Goal: Contribute content: Add original content to the website for others to see

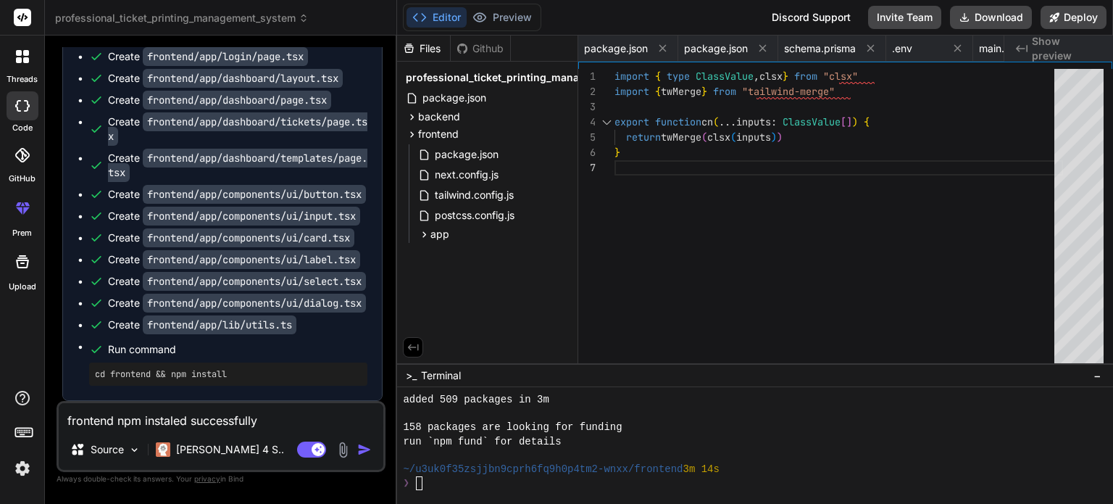
scroll to position [1253, 0]
click at [368, 449] on img "button" at bounding box center [364, 449] width 14 height 14
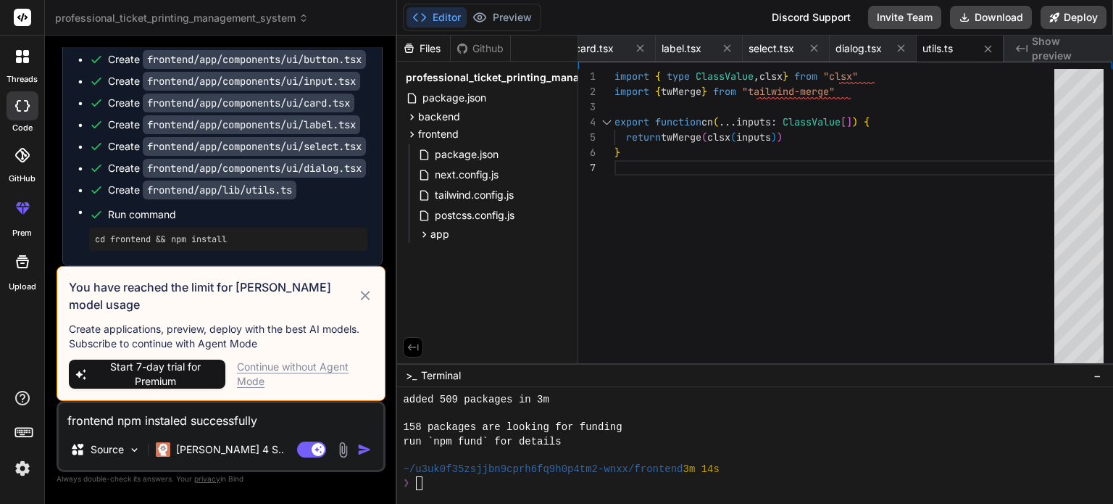
click at [250, 370] on div "Continue without Agent Mode" at bounding box center [305, 374] width 136 height 29
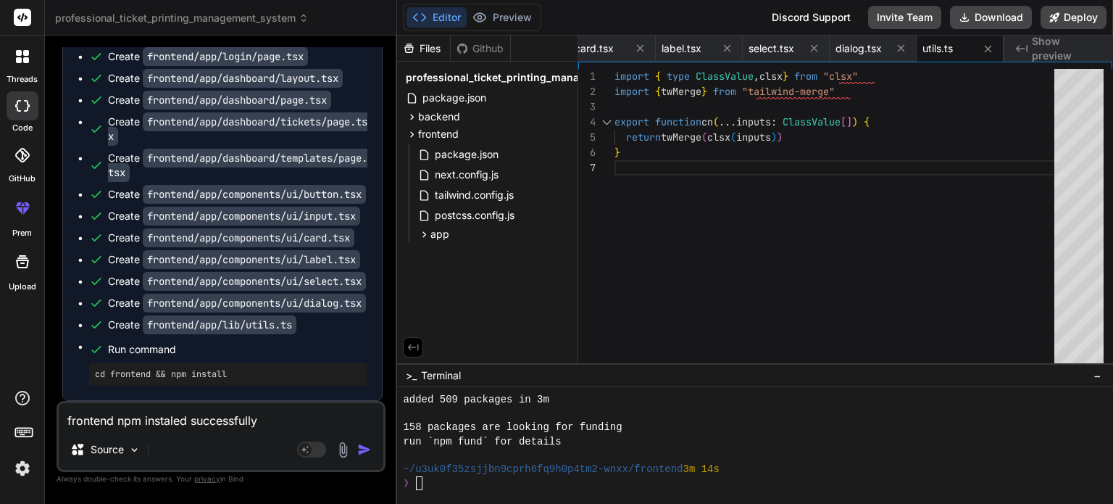
click at [362, 449] on img "button" at bounding box center [364, 449] width 14 height 14
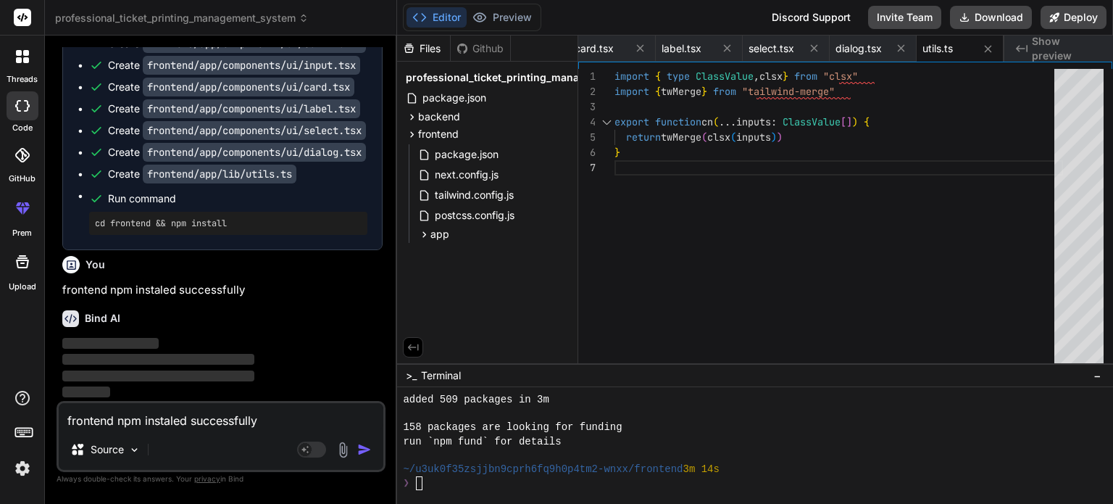
scroll to position [7403, 0]
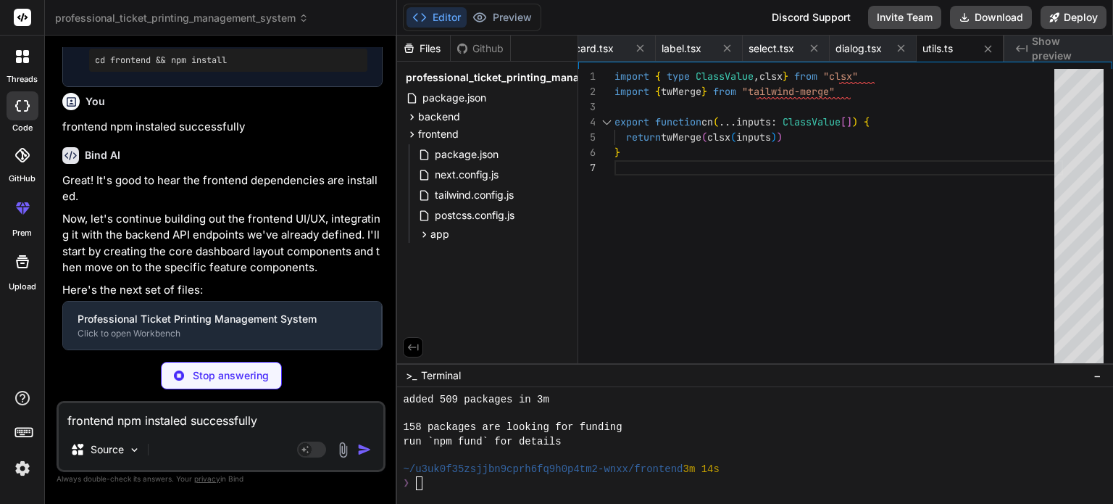
type textarea "x"
type textarea "</> ) }"
type textarea "x"
type textarea "}"
type textarea "x"
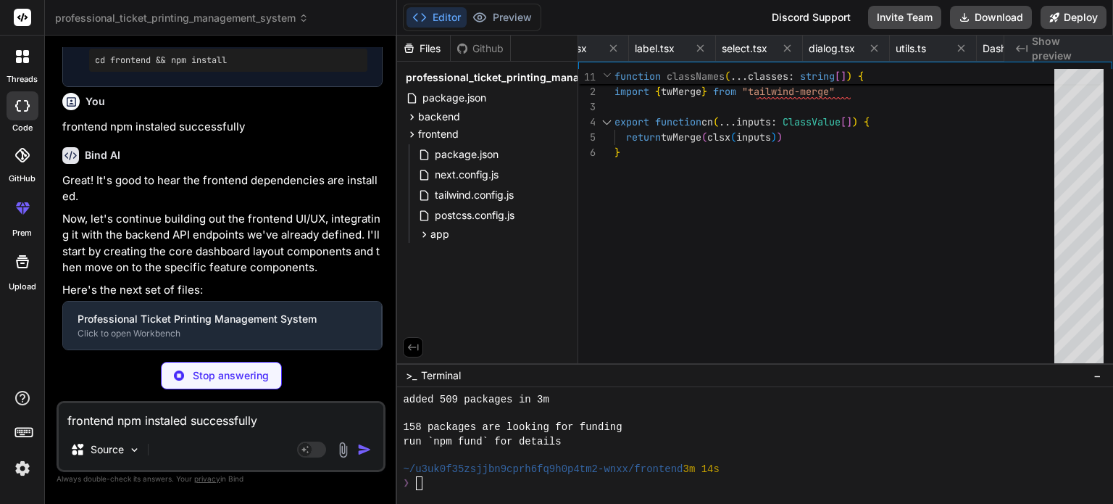
type textarea "</CardContent> </Card> ) }"
type textarea "x"
type textarea "}"
type textarea "x"
type textarea ") }"
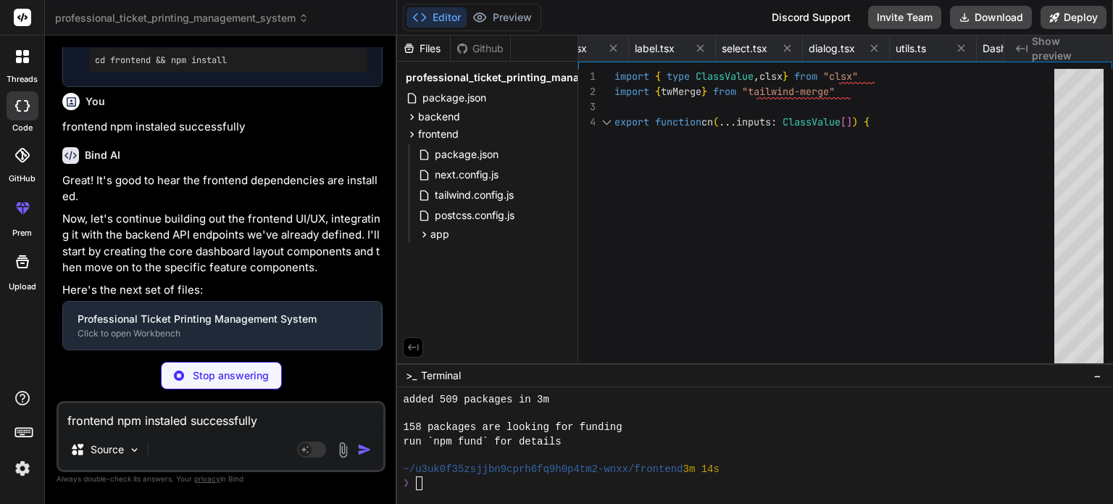
type textarea "x"
type textarea "DropdownMenuShortcut, DropdownMenuGroup, DropdownMenuPortal, DropdownMenuSub, D…"
type textarea "x"
type textarea "export { Tabs, TabsList, TabsTrigger, TabsContent }"
type textarea "x"
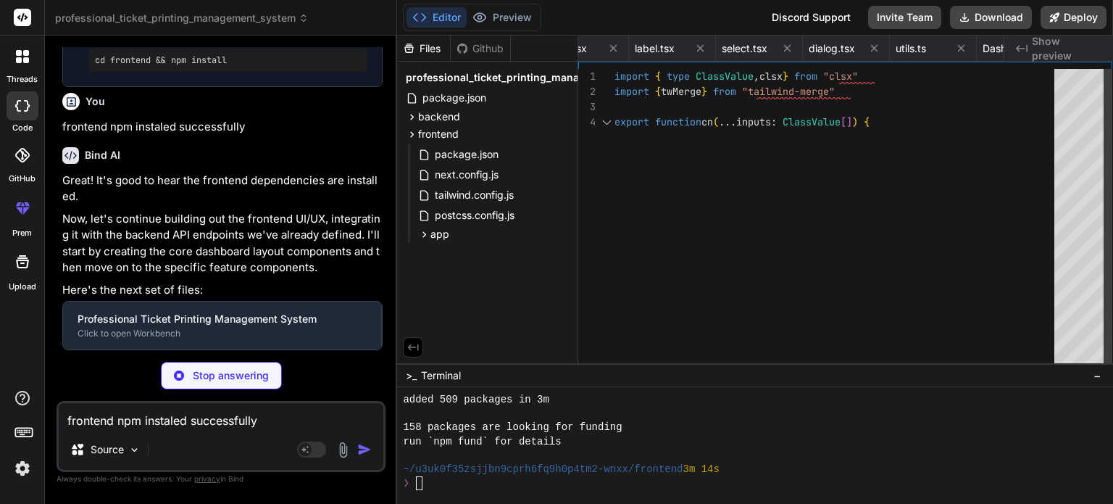
type textarea "export { Checkbox }"
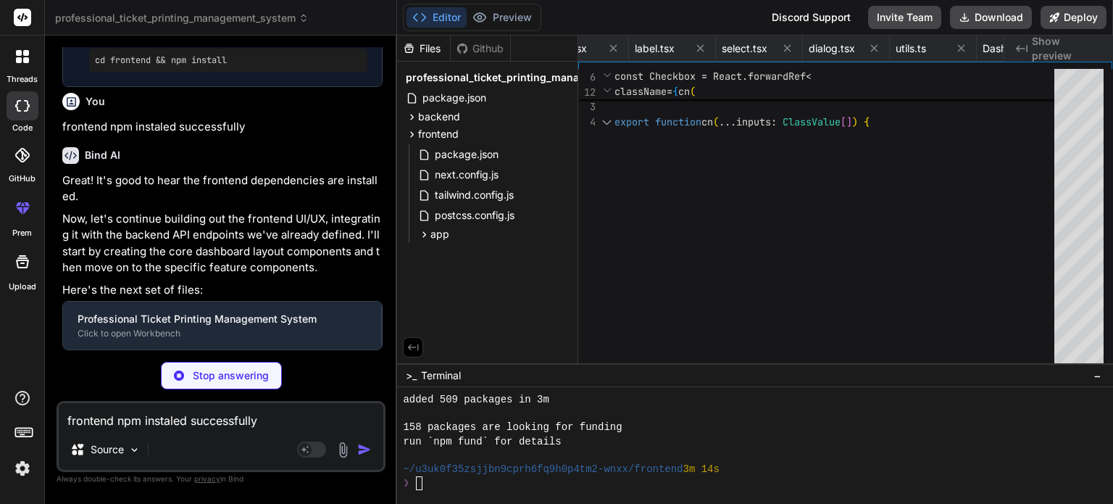
scroll to position [0, 8298]
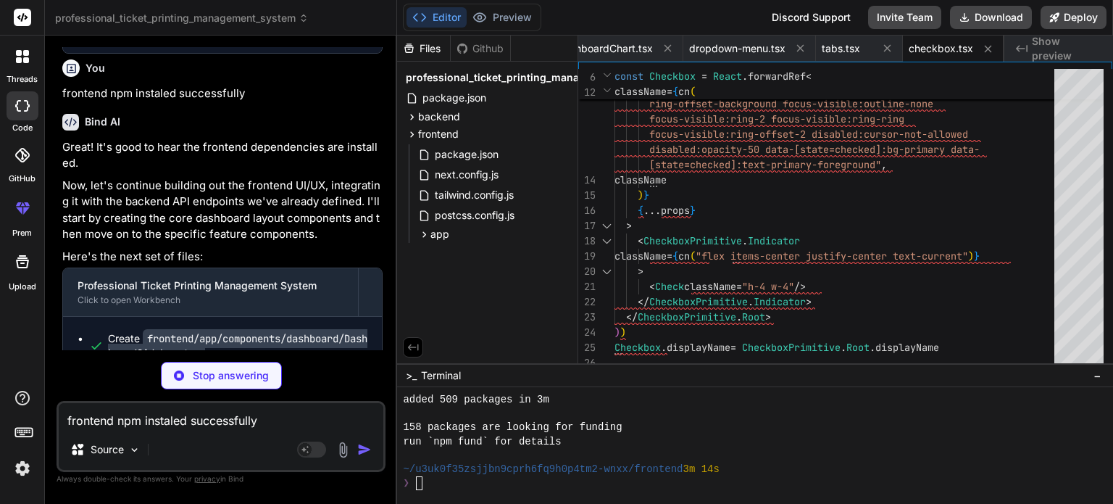
type textarea "x"
type textarea "ToastTitle, ToastDescription, ToastClose, ToastAction, }"
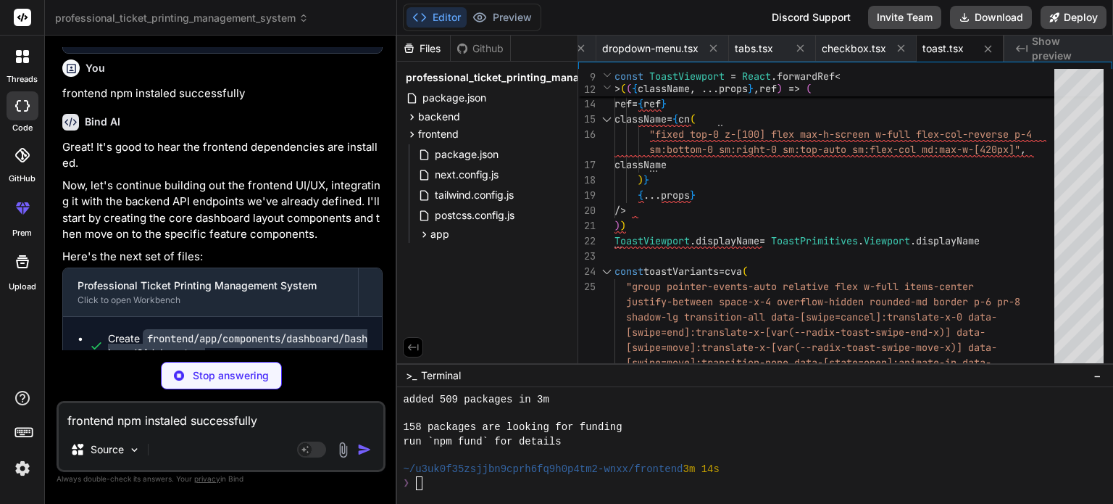
type textarea "x"
type textarea "}, []), } } export { useToast, toast }"
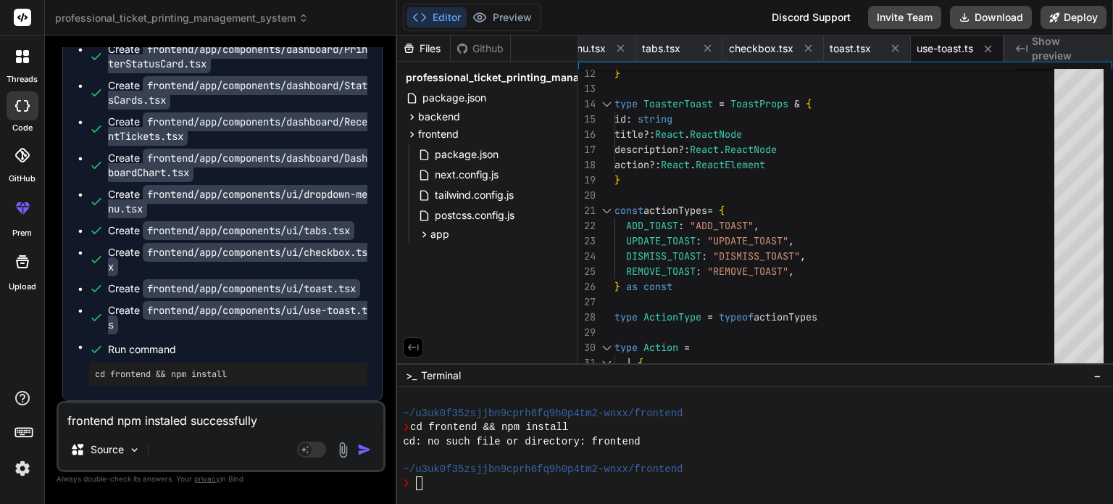
scroll to position [7830, 0]
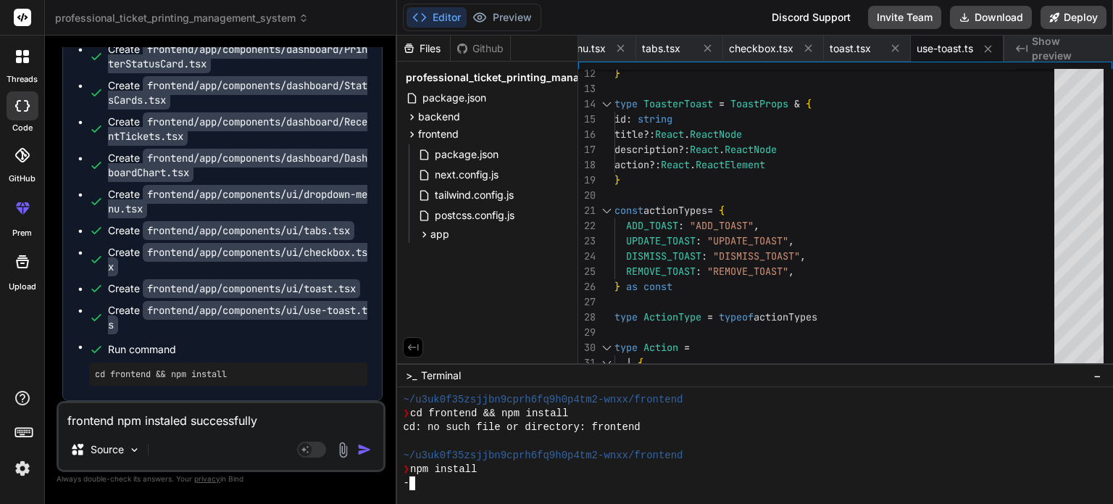
type textarea "x"
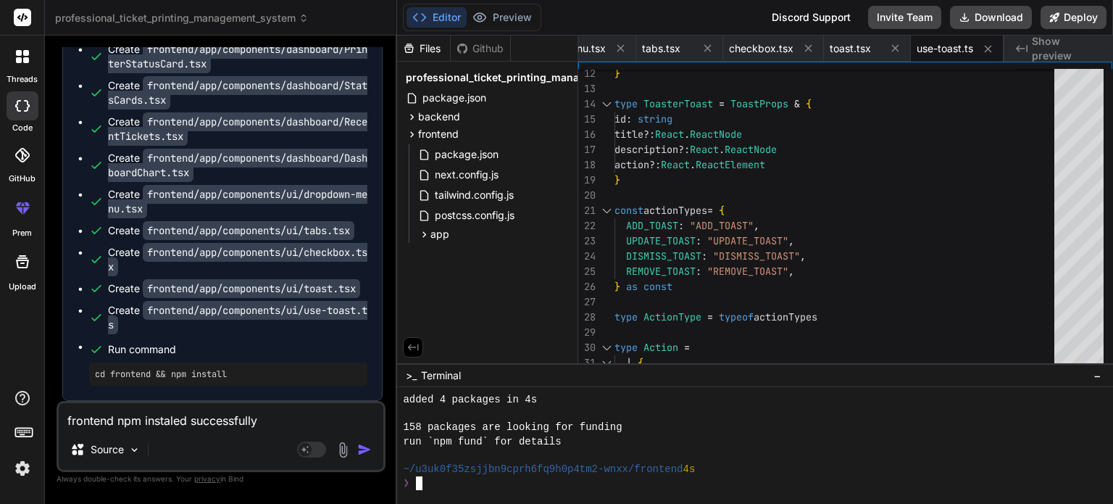
scroll to position [1475, 0]
click at [201, 431] on div "frontend npm instaled successfully Source Agent Mode. When this toggle is activ…" at bounding box center [221, 436] width 329 height 71
click at [212, 421] on textarea "frontend npm instaled successfully" at bounding box center [221, 416] width 325 height 26
type textarea "n"
type textarea "x"
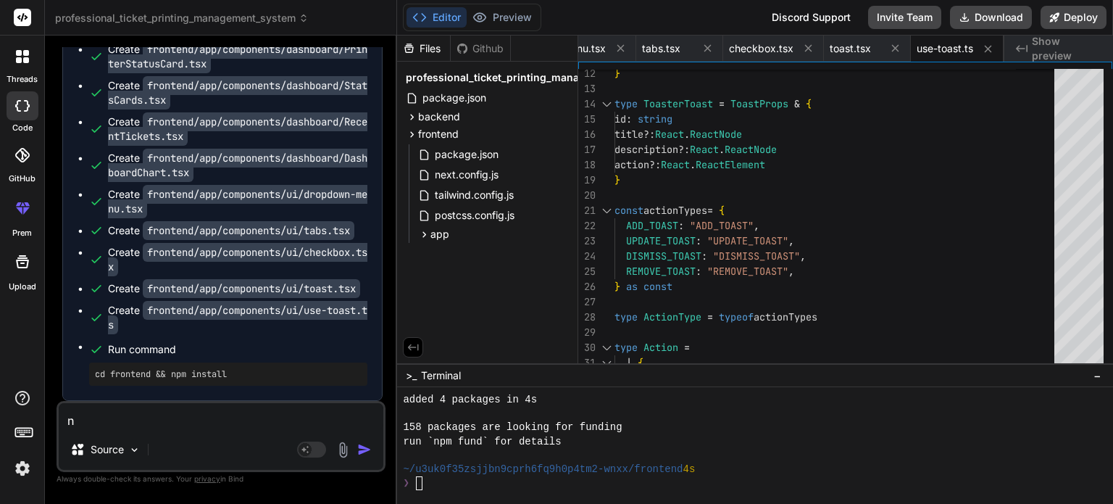
type textarea "np"
type textarea "x"
type textarea "npm"
type textarea "x"
type textarea "npm"
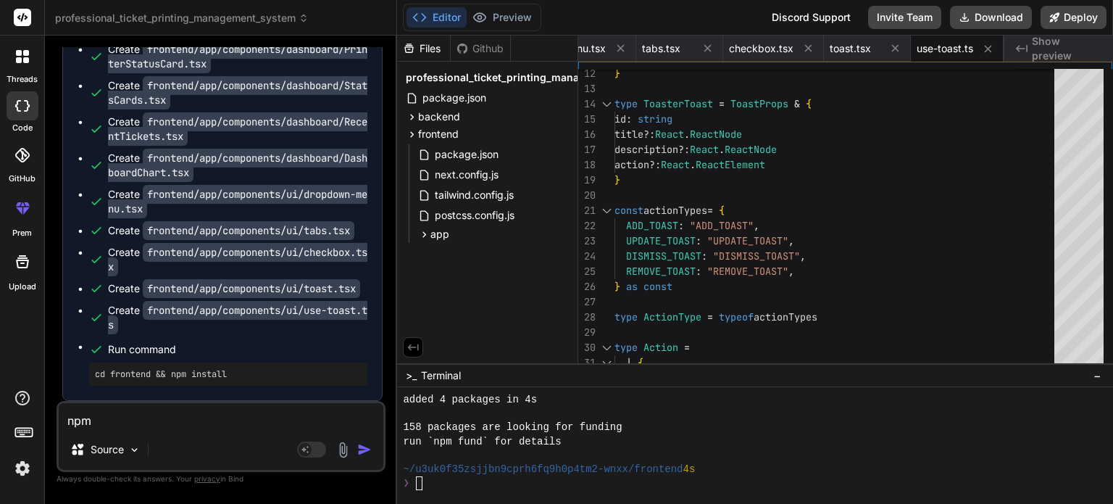
type textarea "x"
type textarea "npm i"
type textarea "x"
type textarea "npm in"
type textarea "x"
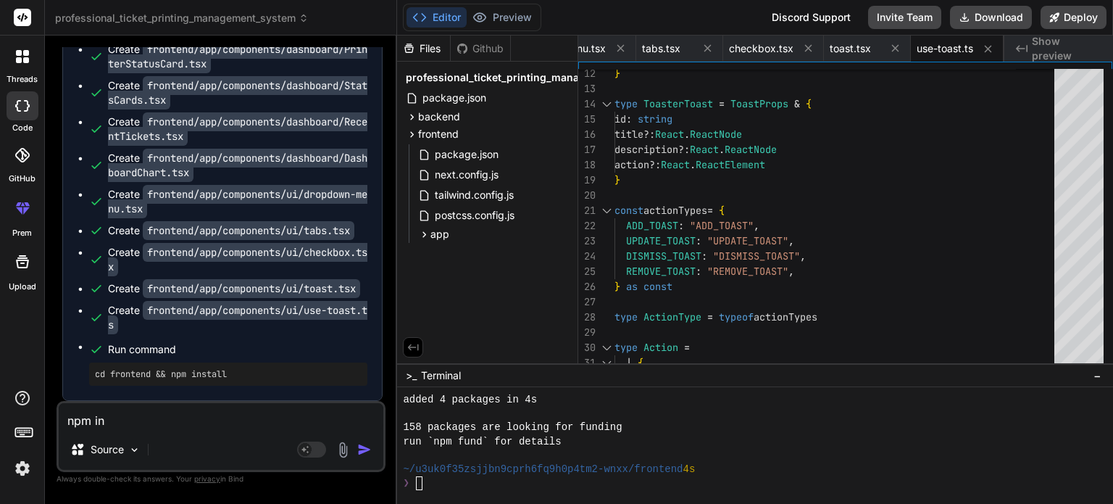
type textarea "npm ins"
type textarea "x"
type textarea "npm inst"
type textarea "x"
type textarea "npm insta"
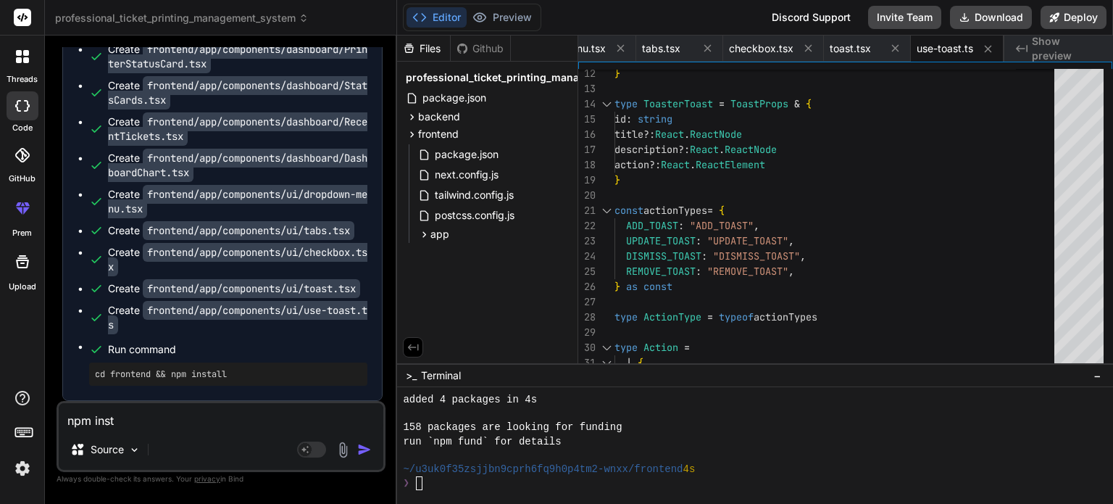
type textarea "x"
type textarea "npm instal"
type textarea "x"
type textarea "npm install"
type textarea "x"
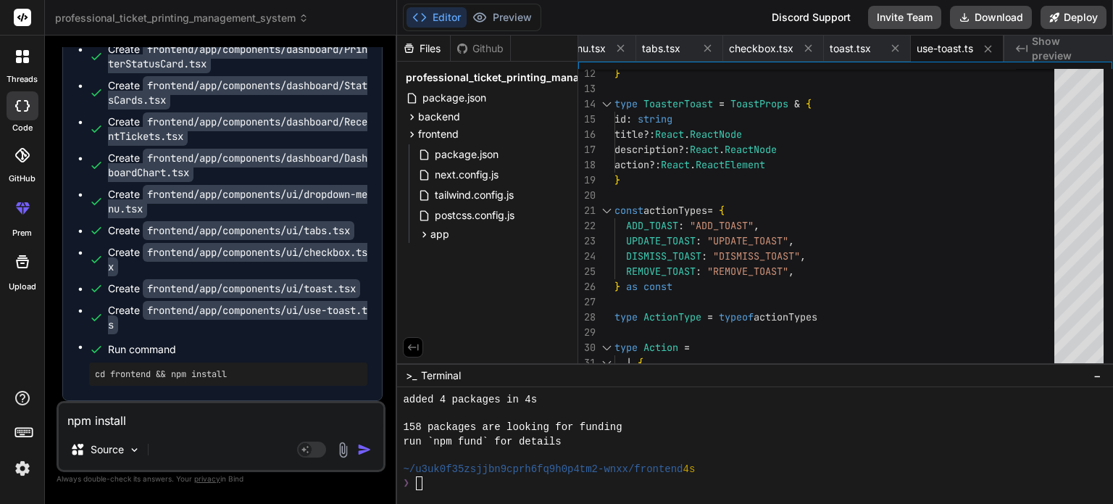
type textarea "npm install"
type textarea "x"
type textarea "npm install d"
type textarea "x"
type textarea "npm install do"
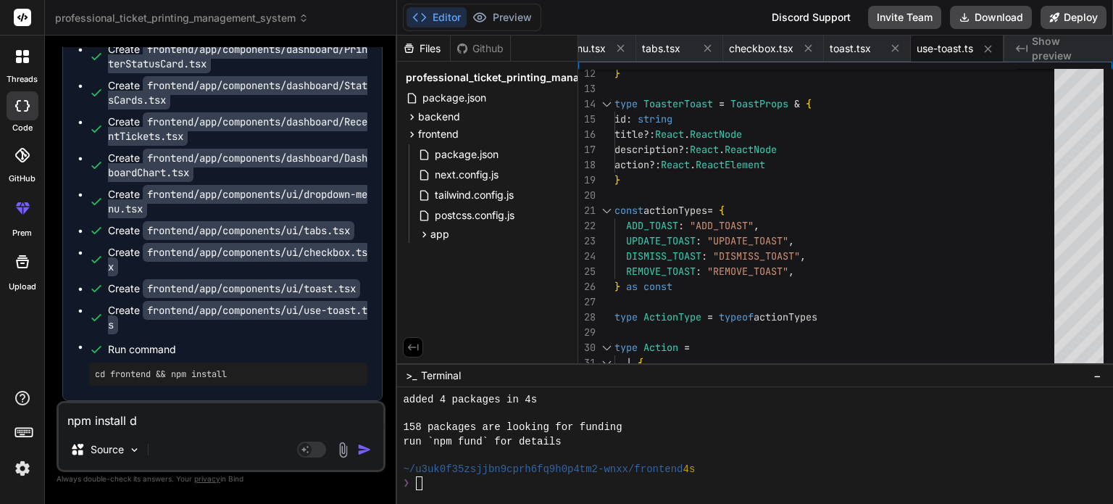
type textarea "x"
type textarea "npm install don"
type textarea "x"
type textarea "npm install done"
type textarea "x"
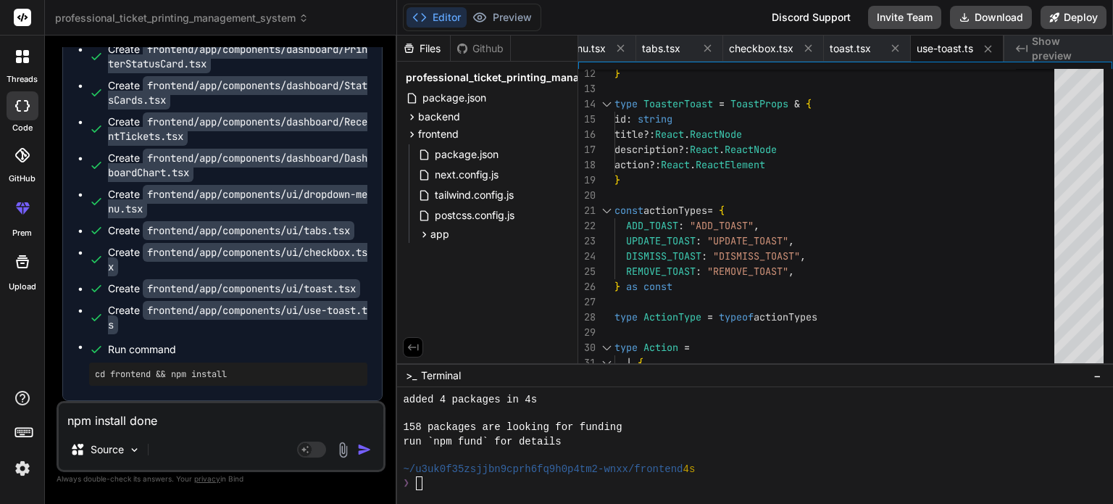
type textarea "npm install done"
type textarea "x"
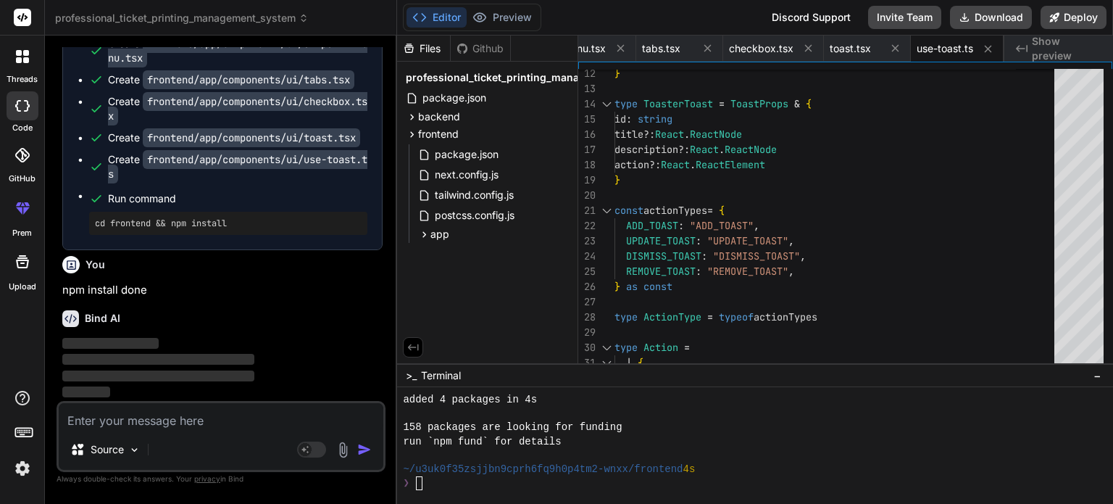
scroll to position [8126, 0]
click at [240, 170] on code "frontend/app/components/ui/use-toast.ts" at bounding box center [238, 166] width 260 height 33
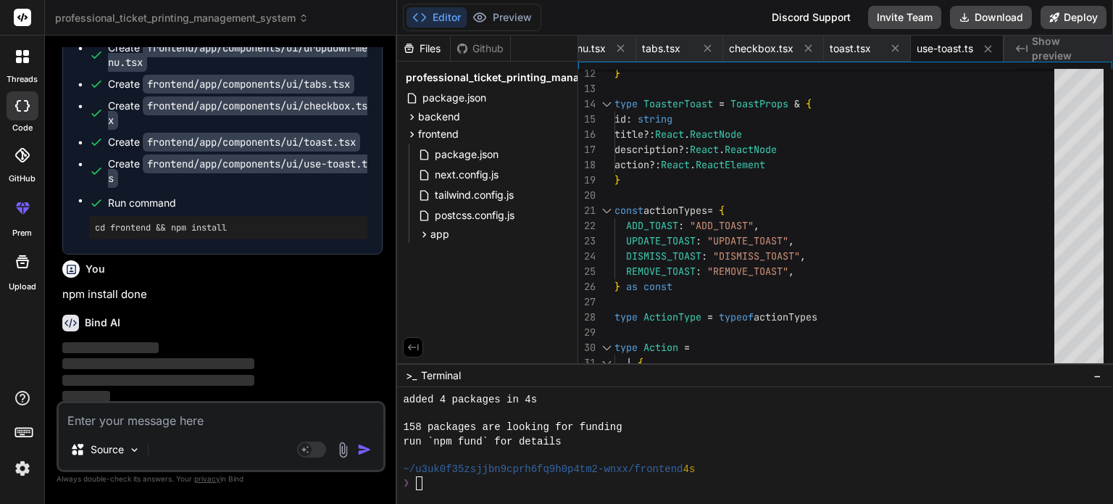
scroll to position [7908, 0]
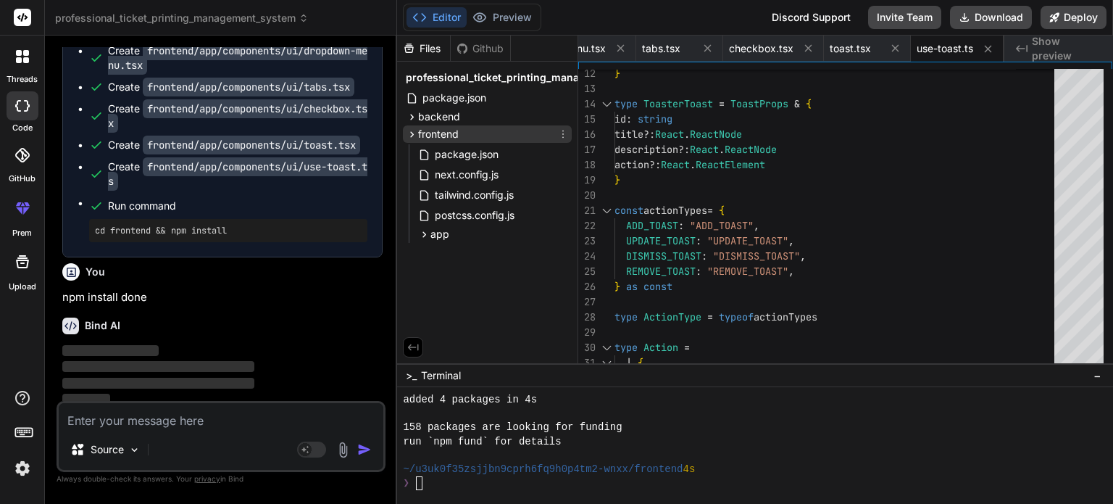
click at [428, 133] on span "frontend" at bounding box center [438, 134] width 41 height 14
click at [427, 136] on span "frontend" at bounding box center [438, 134] width 41 height 14
click at [435, 234] on span "app" at bounding box center [440, 234] width 19 height 14
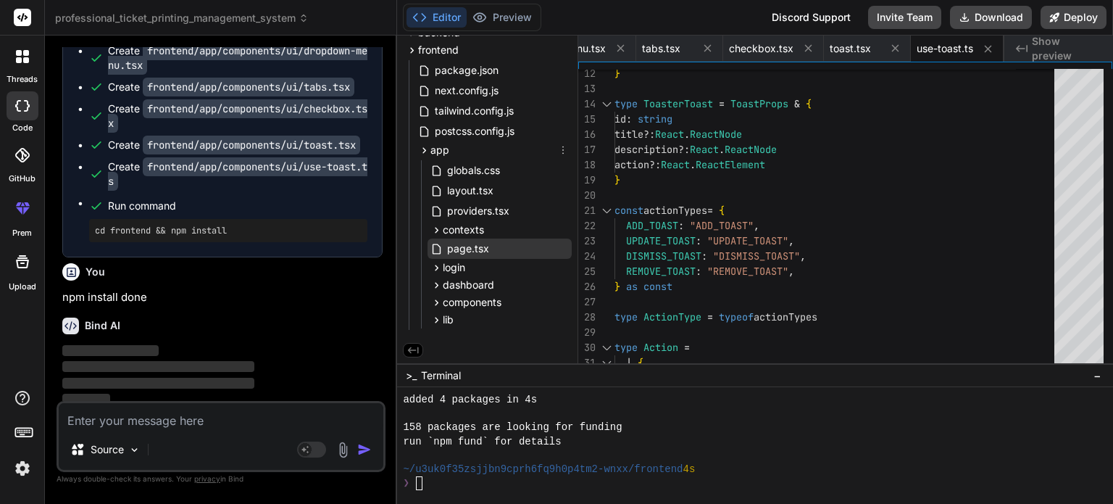
scroll to position [86, 0]
click at [444, 286] on span "dashboard" at bounding box center [468, 285] width 51 height 14
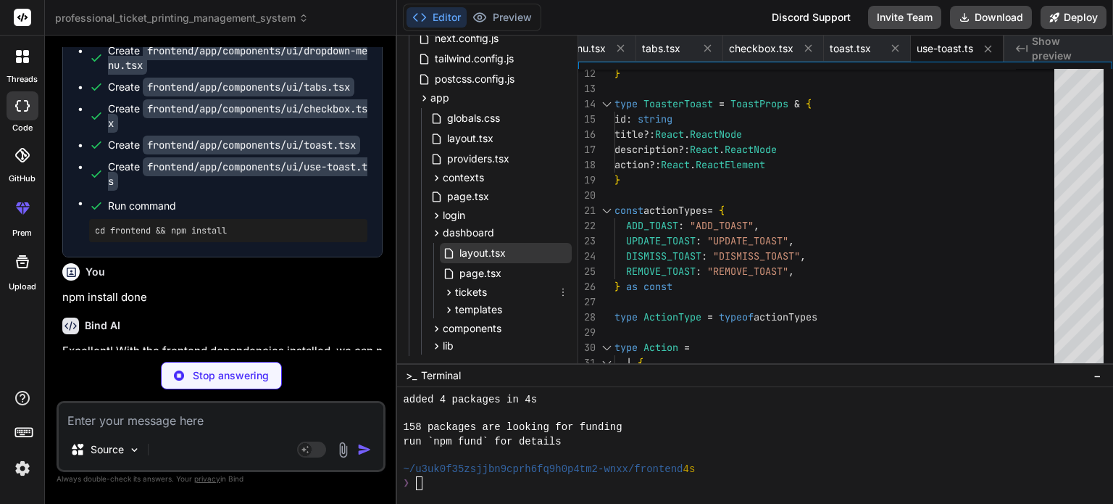
scroll to position [165, 0]
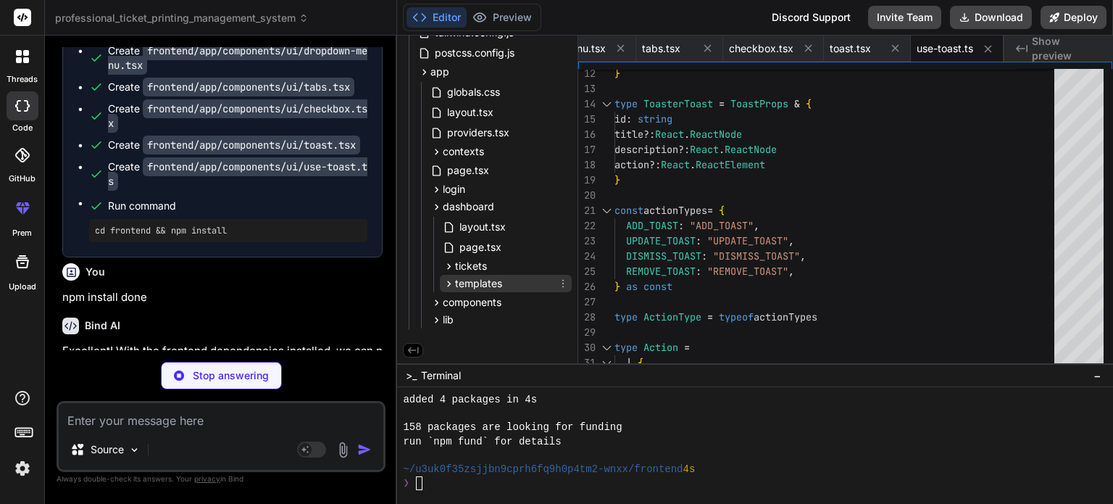
click at [455, 287] on span "templates" at bounding box center [478, 283] width 47 height 14
click at [455, 287] on span "templates" at bounding box center [478, 281] width 47 height 14
click at [455, 264] on span "tickets" at bounding box center [471, 266] width 32 height 14
click at [455, 264] on span "tickets" at bounding box center [471, 264] width 32 height 14
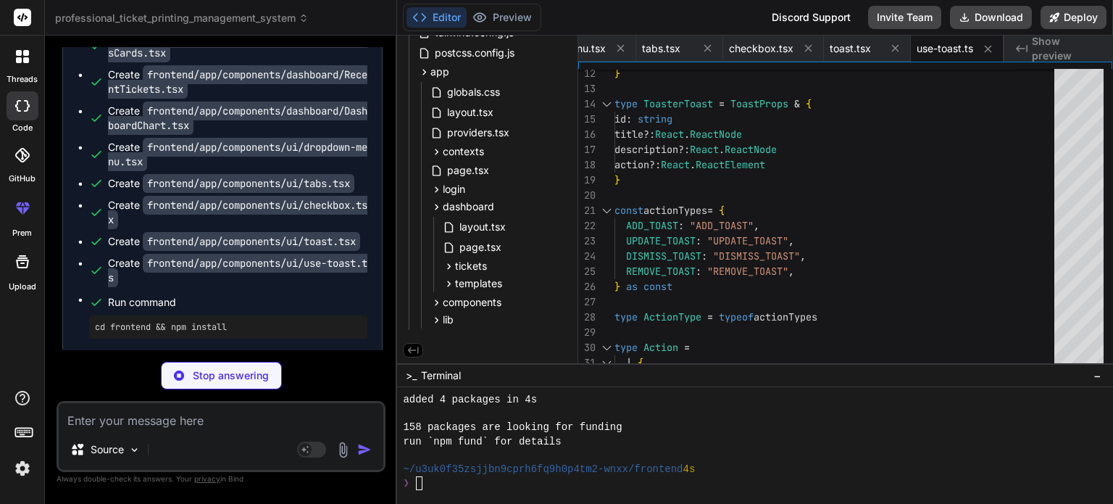
scroll to position [7763, 0]
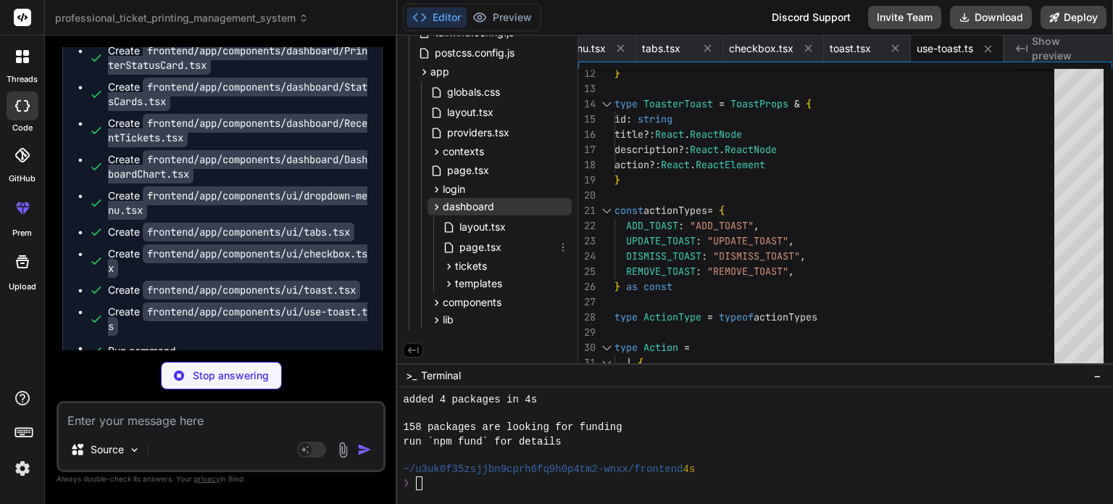
type textarea "x"
click at [441, 202] on icon at bounding box center [437, 207] width 12 height 12
type textarea "</div> ) }"
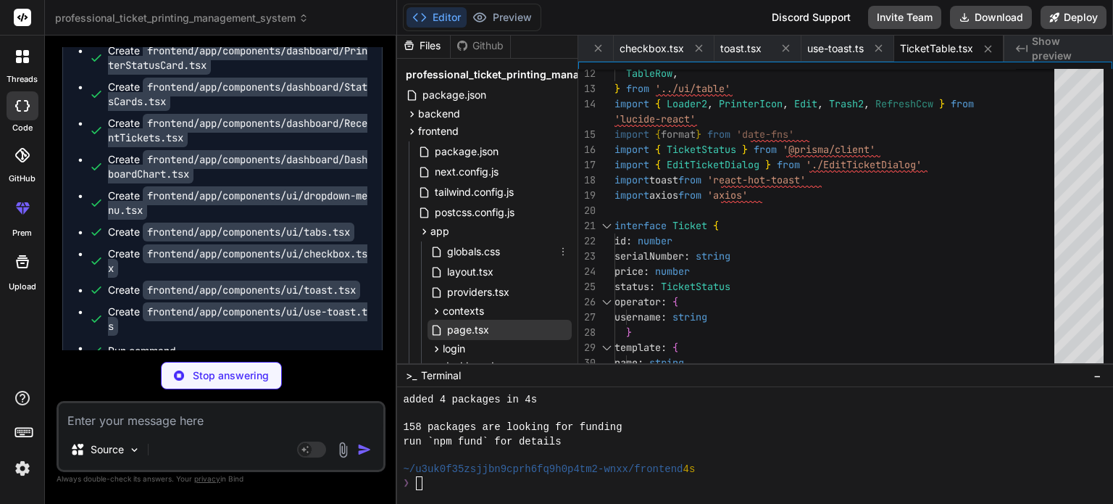
scroll to position [0, 0]
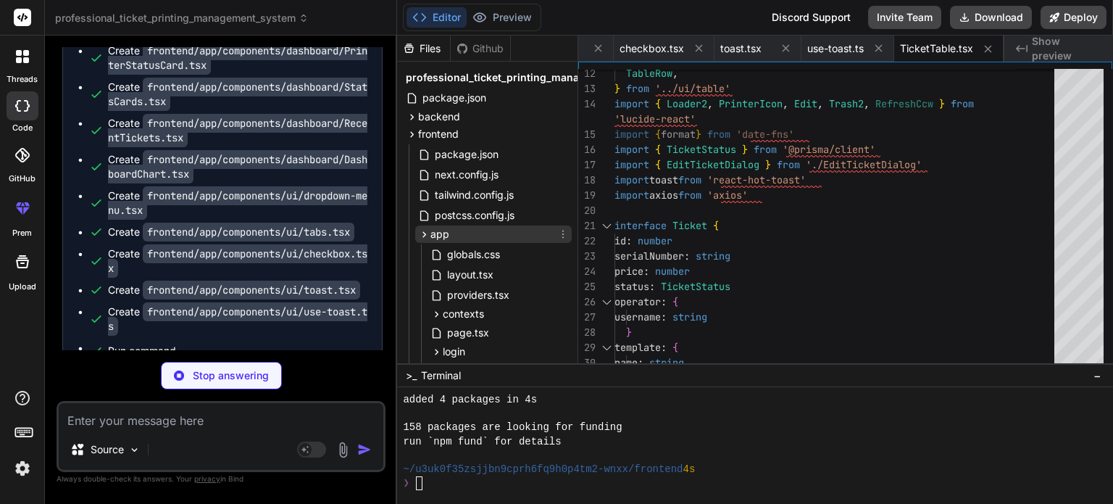
click at [428, 235] on icon at bounding box center [424, 234] width 12 height 12
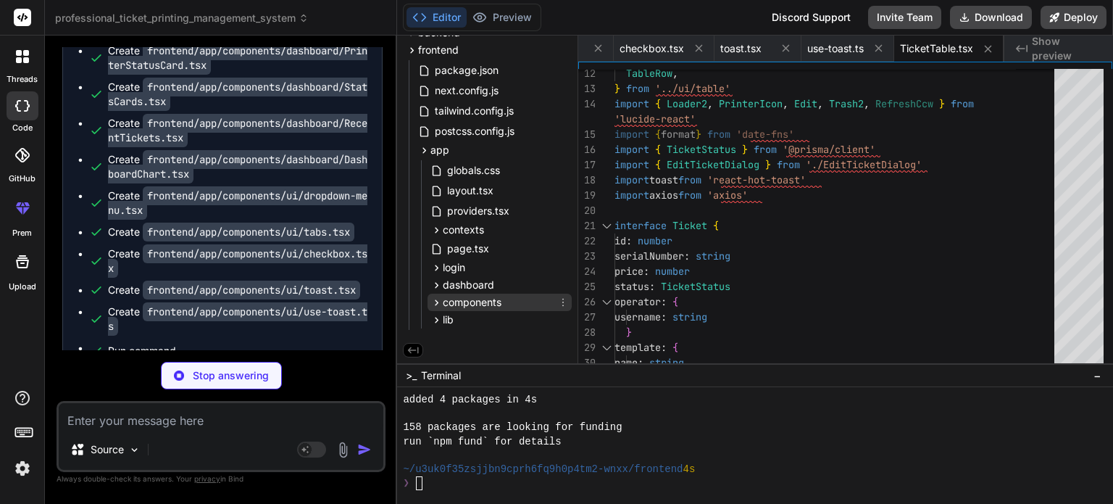
click at [463, 302] on span "components" at bounding box center [472, 302] width 59 height 14
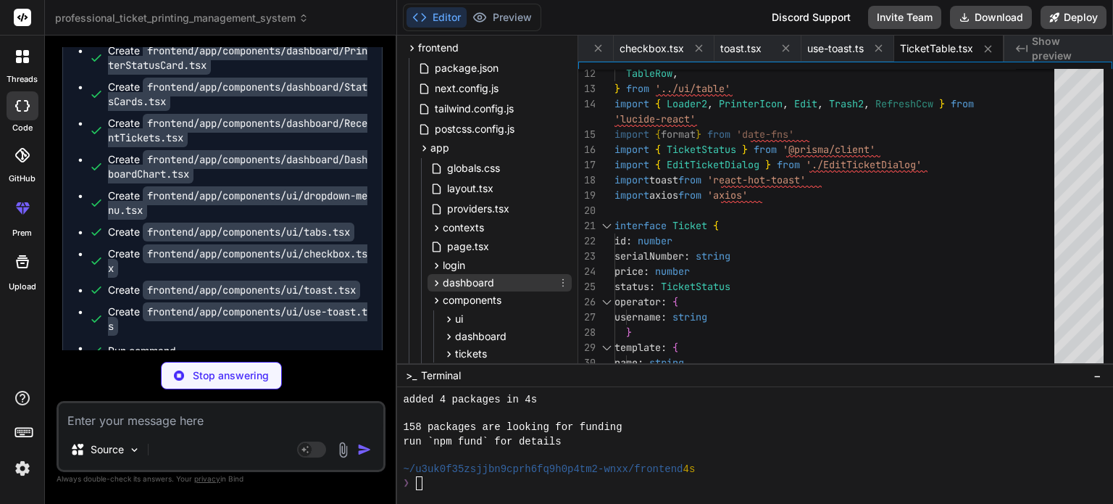
scroll to position [141, 0]
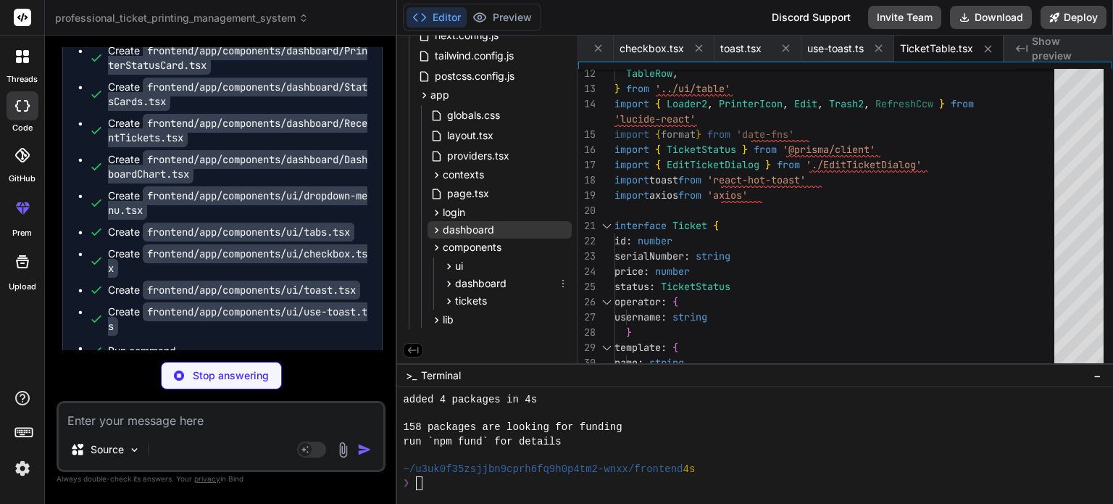
click at [473, 281] on span "dashboard" at bounding box center [480, 283] width 51 height 14
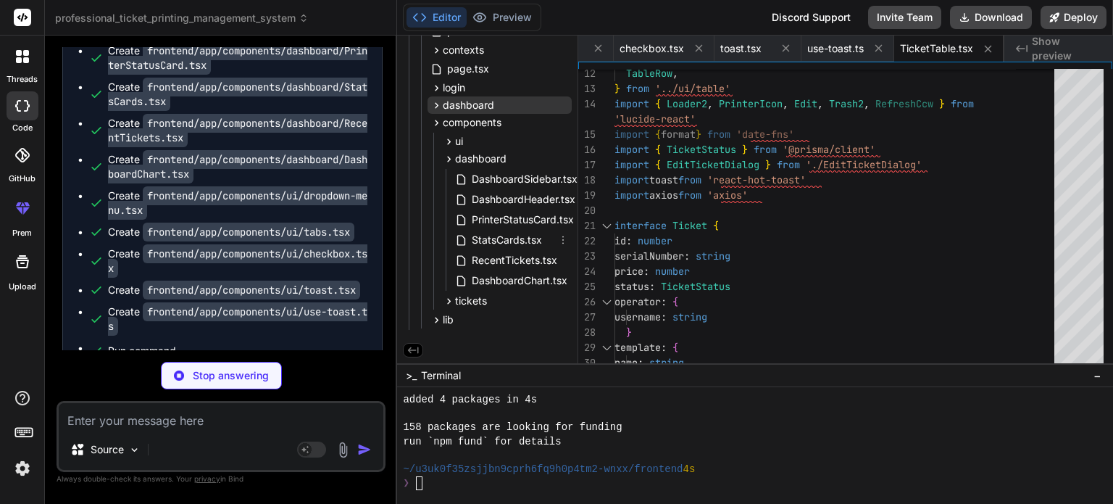
scroll to position [266, 0]
click at [468, 154] on span "dashboard" at bounding box center [480, 159] width 51 height 14
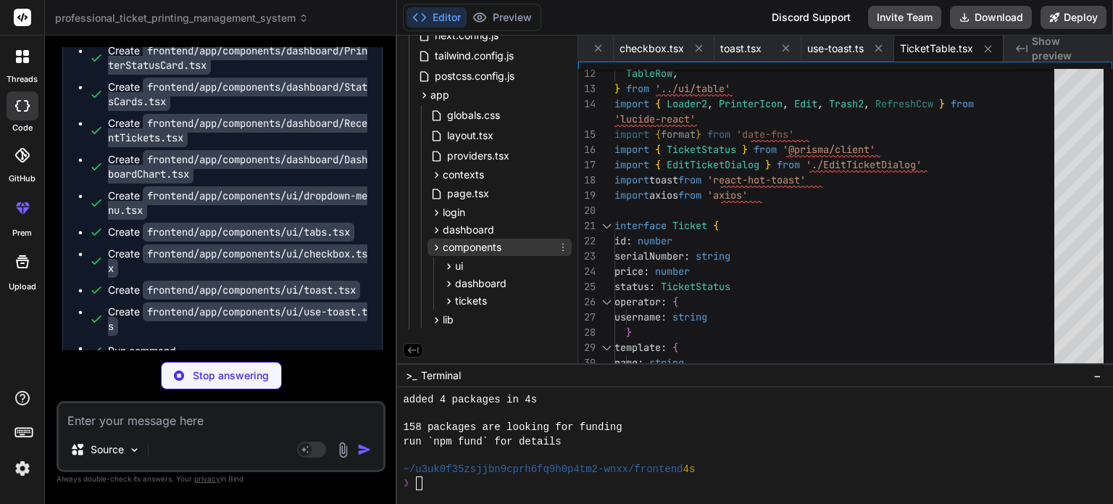
click at [449, 244] on span "components" at bounding box center [472, 247] width 59 height 14
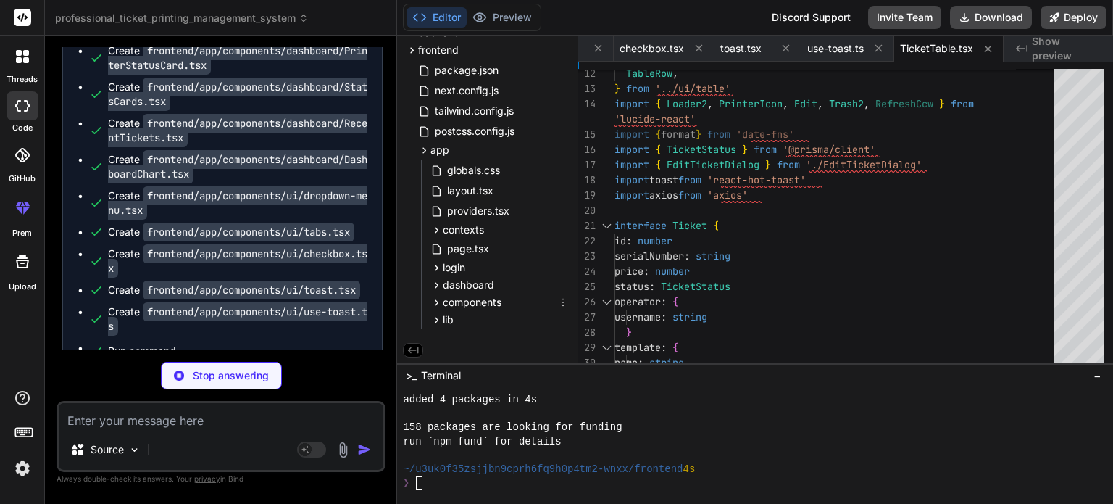
drag, startPoint x: 467, startPoint y: 299, endPoint x: 540, endPoint y: 301, distance: 73.3
click at [540, 299] on div "components" at bounding box center [500, 302] width 144 height 17
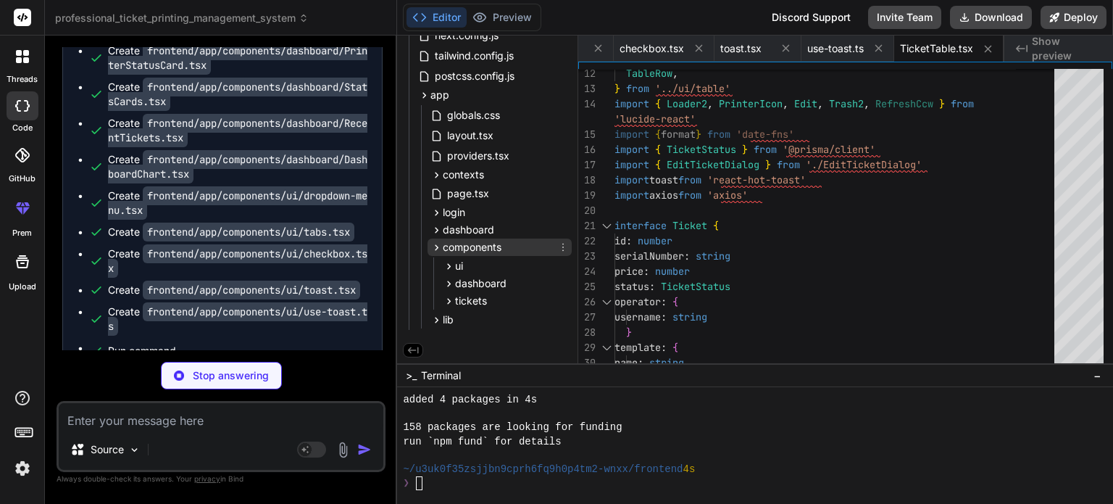
click at [563, 243] on icon at bounding box center [563, 247] width 12 height 12
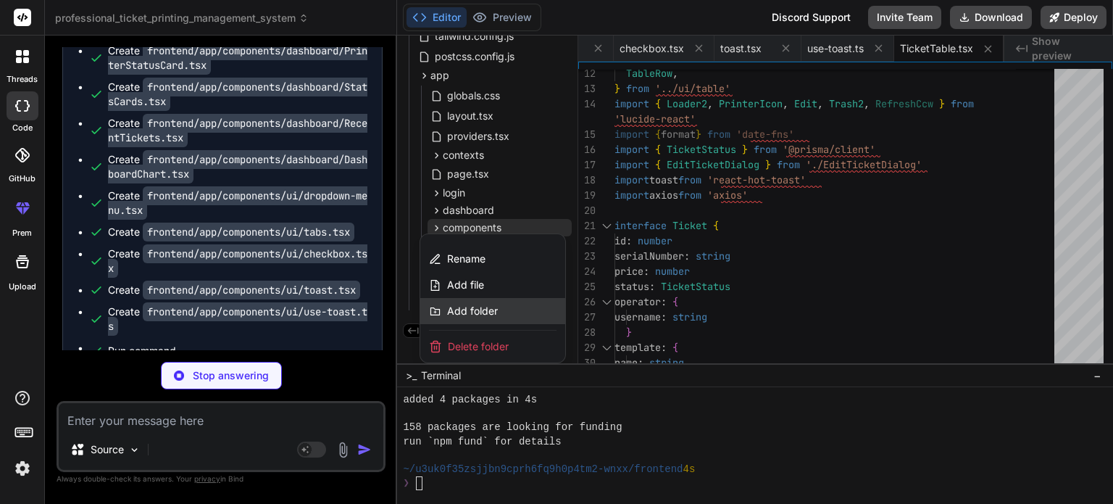
type textarea "x"
type textarea "</Button> </DialogFooter> </DialogContent> </Dialog> ) }"
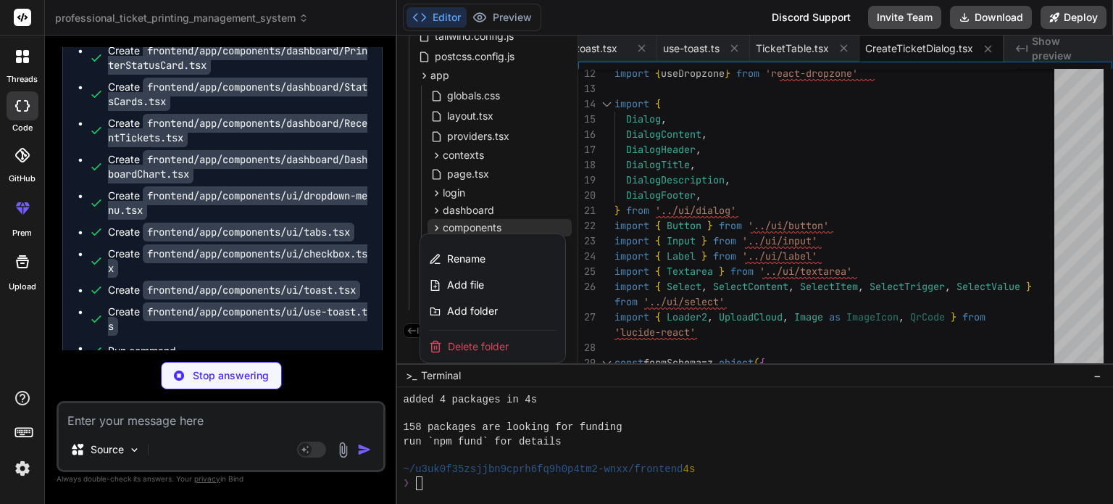
click at [544, 155] on div at bounding box center [755, 270] width 716 height 468
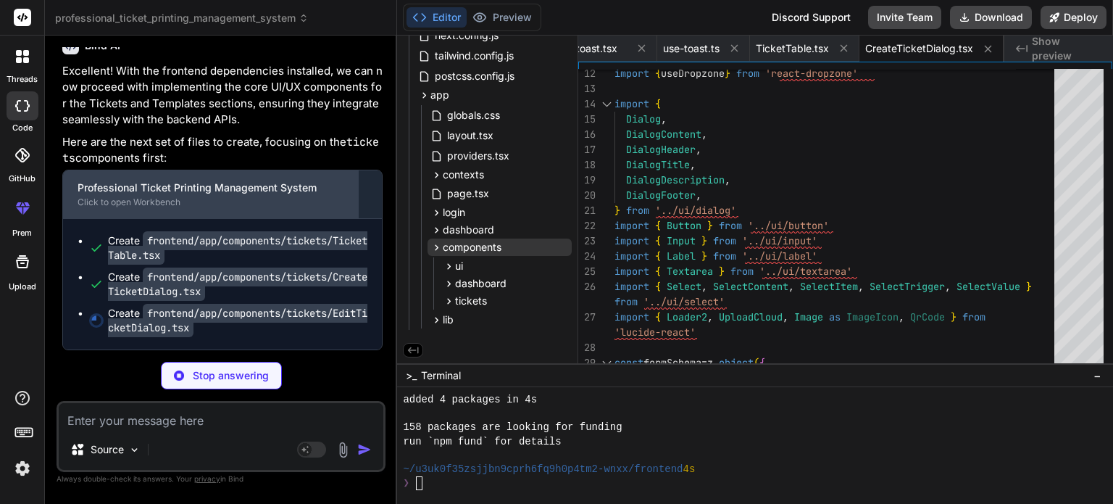
scroll to position [8398, 0]
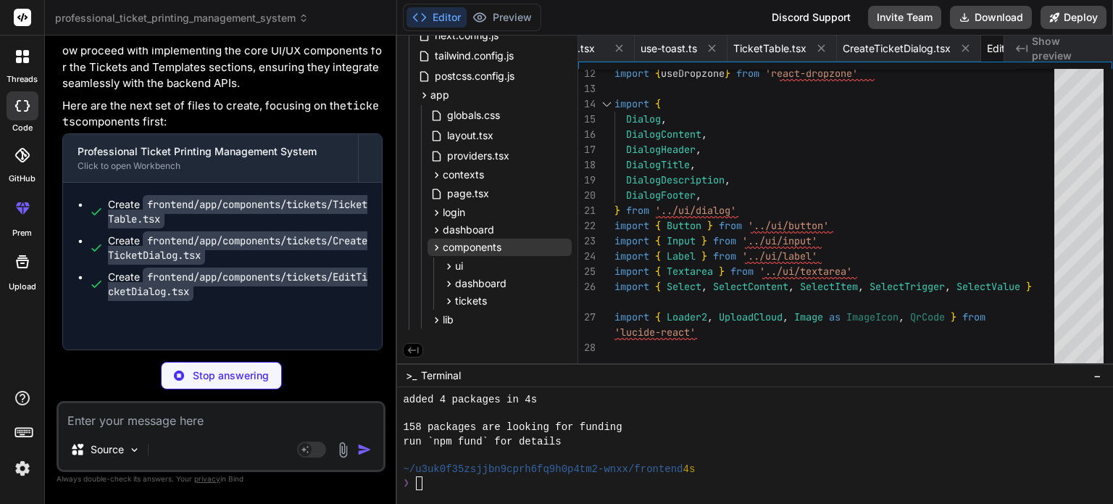
type textarea "x"
type textarea "}"
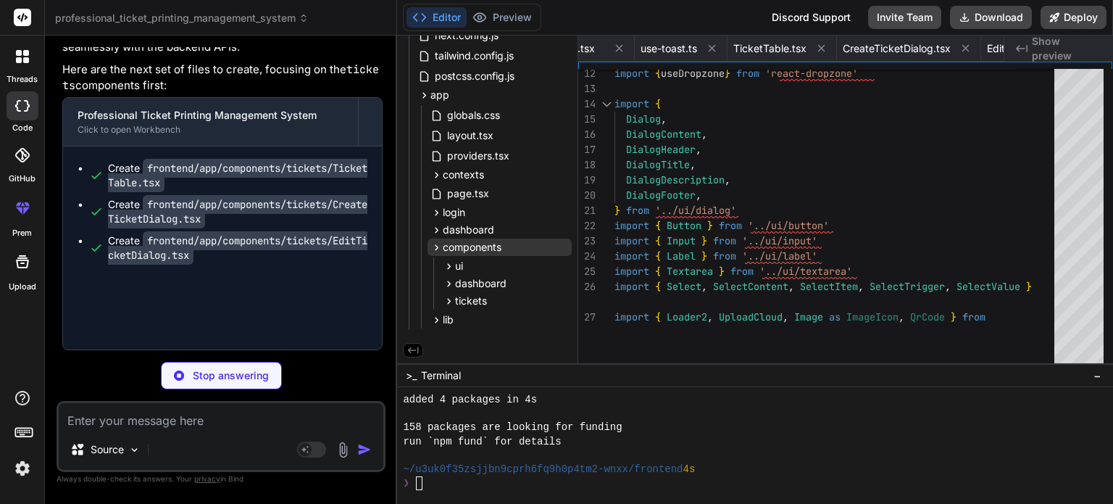
type textarea "x"
type textarea "onSuccess={() => { onRefresh() setEditDialogOpen(false) }} /> )} </div> ) }"
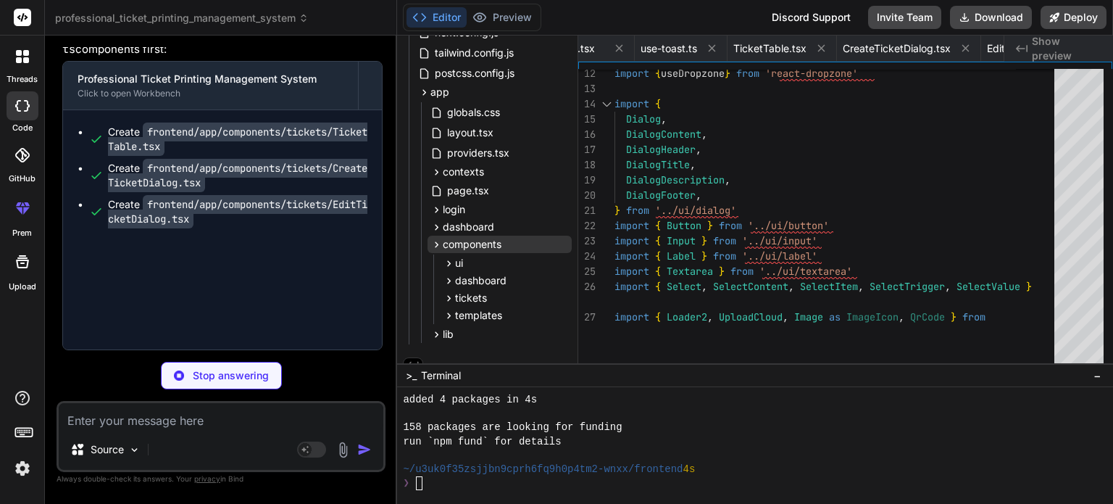
type textarea "x"
type textarea ") }"
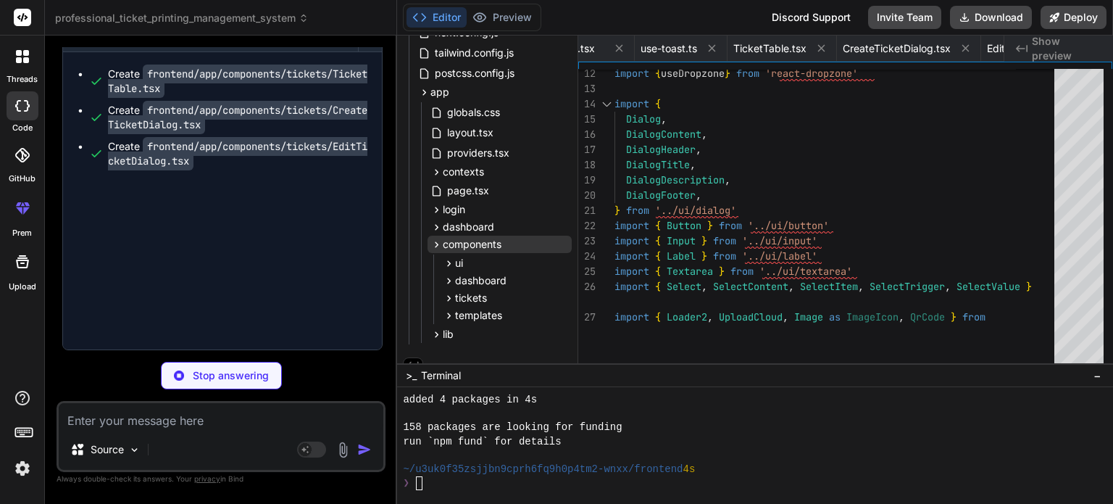
type textarea "x"
type textarea "{...props} /> ) } ) Textarea.displayName = "Textarea" export { Textarea }"
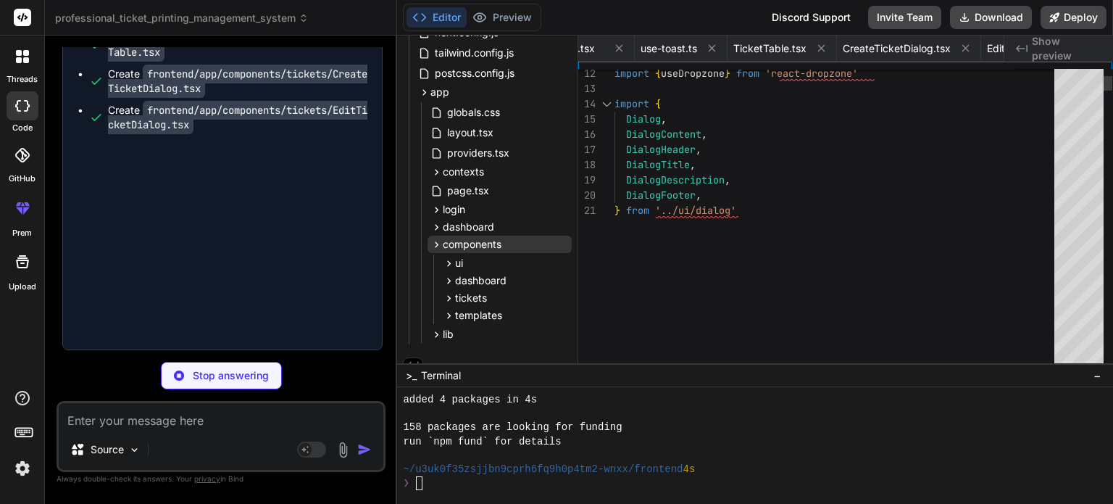
type textarea "x"
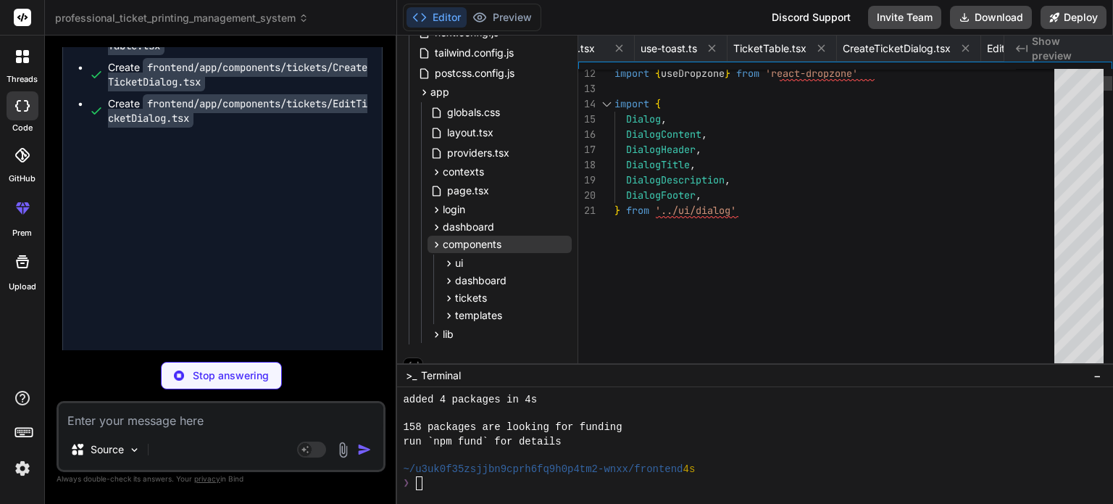
type textarea "</ProgressPrimitive.Root> )) Progress.displayName = ProgressPrimitive.Root.disp…"
type textarea "x"
